Goal: Task Accomplishment & Management: Use online tool/utility

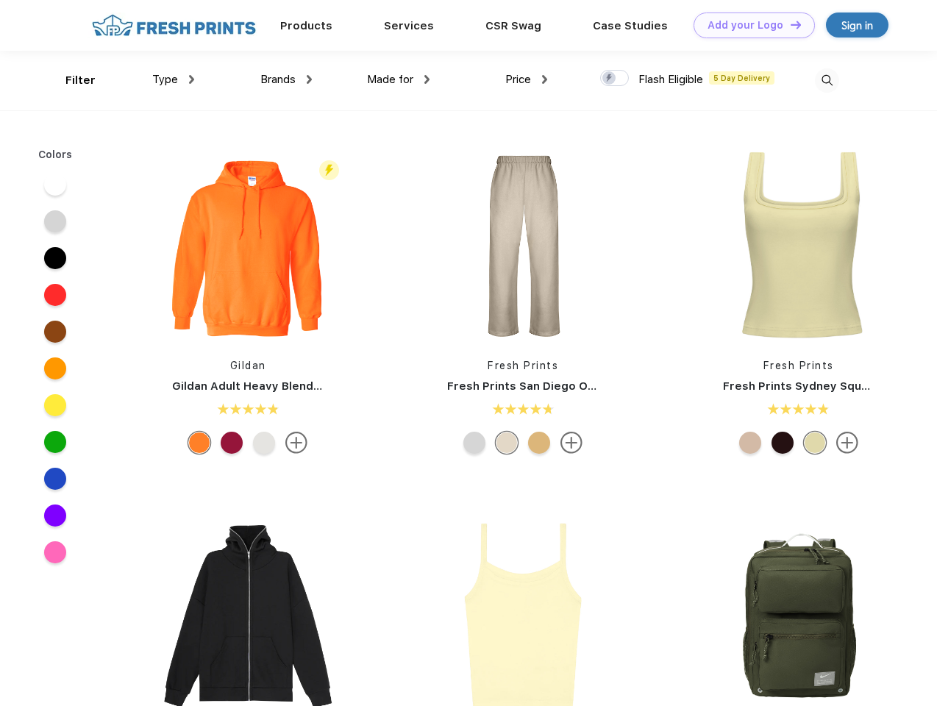
scroll to position [1, 0]
click at [748, 25] on link "Add your Logo Design Tool" at bounding box center [753, 25] width 121 height 26
click at [0, 0] on div "Design Tool" at bounding box center [0, 0] width 0 height 0
click at [789, 24] on link "Add your Logo Design Tool" at bounding box center [753, 25] width 121 height 26
click at [71, 80] on div "Filter" at bounding box center [80, 80] width 30 height 17
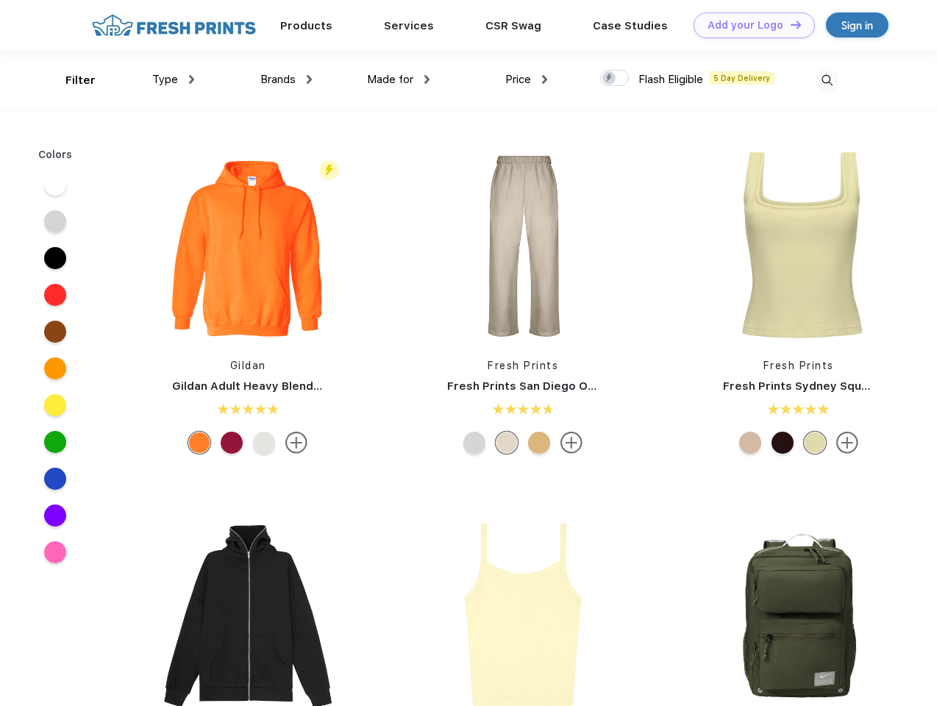
click at [174, 79] on span "Type" at bounding box center [165, 79] width 26 height 13
click at [286, 79] on span "Brands" at bounding box center [277, 79] width 35 height 13
click at [398, 79] on span "Made for" at bounding box center [390, 79] width 46 height 13
click at [526, 79] on span "Price" at bounding box center [518, 79] width 26 height 13
click at [615, 79] on div at bounding box center [614, 78] width 29 height 16
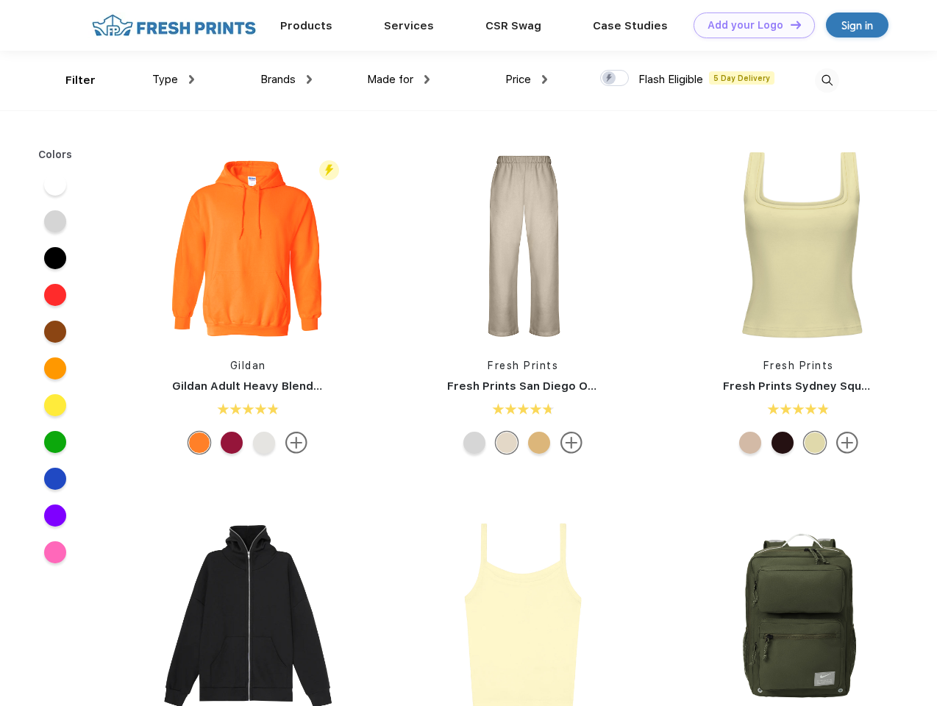
click at [609, 79] on input "checkbox" at bounding box center [605, 74] width 10 height 10
click at [826, 80] on img at bounding box center [827, 80] width 24 height 24
